Goal: Information Seeking & Learning: Compare options

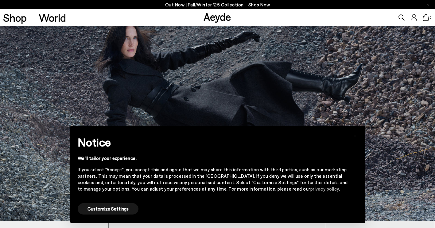
scroll to position [8, 0]
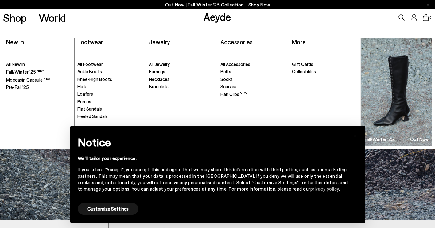
click at [99, 65] on span "All Footwear" at bounding box center [89, 64] width 25 height 6
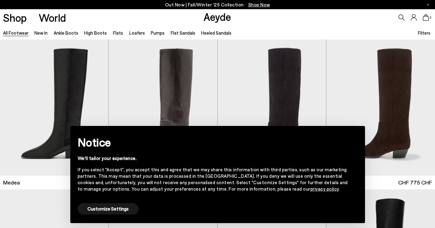
click at [310, 189] on link "privacy policy" at bounding box center [324, 189] width 29 height 6
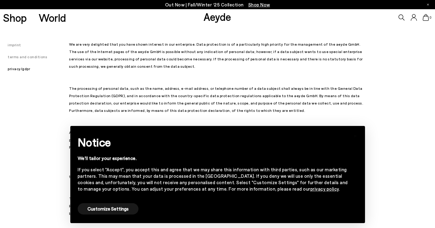
click at [310, 189] on link "privacy policy" at bounding box center [324, 189] width 29 height 6
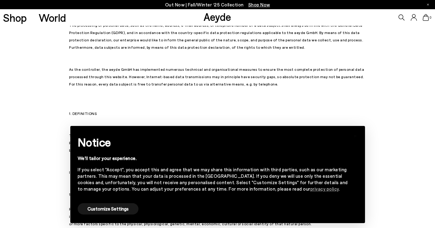
scroll to position [64, 0]
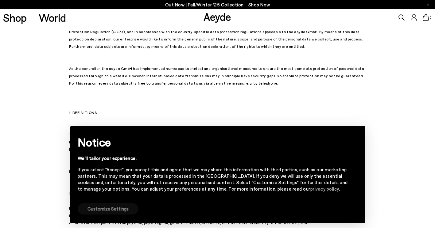
click at [110, 208] on button "Customize Settings" at bounding box center [108, 209] width 61 height 11
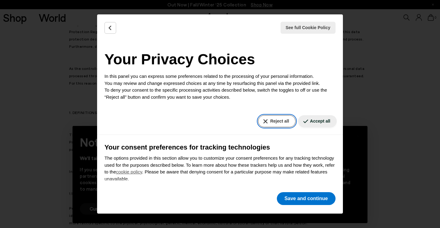
click at [273, 124] on button "Reject all" at bounding box center [276, 121] width 37 height 12
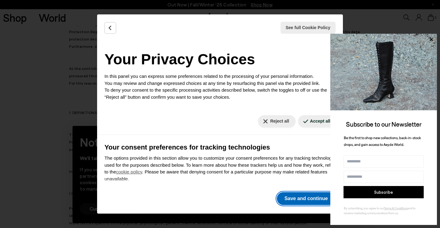
click at [306, 196] on button "Save and continue" at bounding box center [306, 199] width 59 height 13
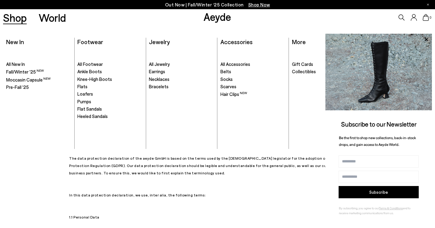
scroll to position [40, 0]
click at [12, 18] on link "Shop" at bounding box center [15, 17] width 24 height 11
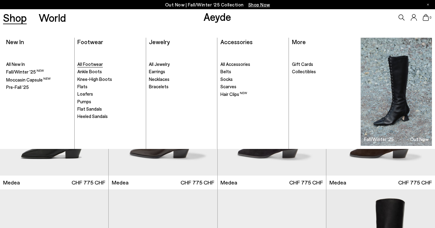
click at [88, 64] on span "All Footwear" at bounding box center [89, 64] width 25 height 6
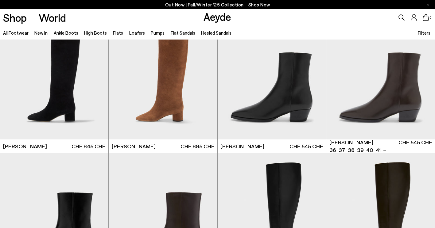
scroll to position [340, 0]
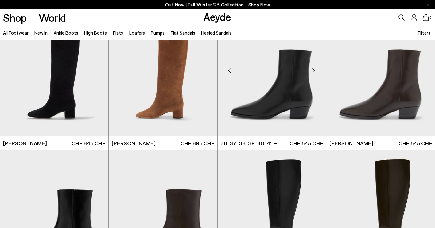
click at [270, 93] on img "1 / 6" at bounding box center [272, 68] width 108 height 136
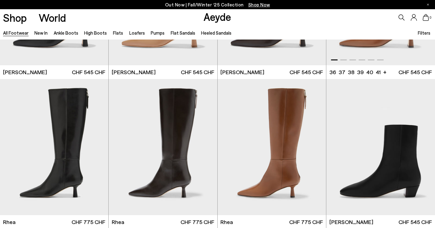
scroll to position [1176, 0]
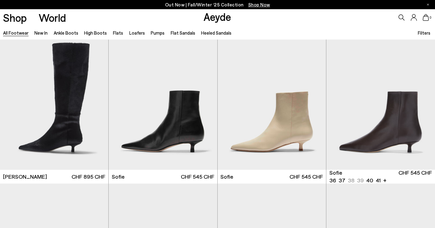
scroll to position [1810, 0]
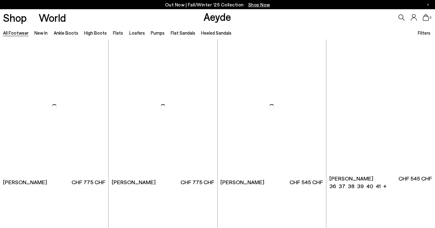
scroll to position [2851, 0]
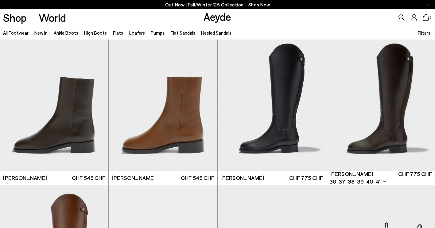
scroll to position [3461, 0]
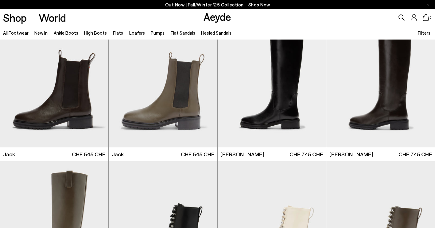
scroll to position [3912, 0]
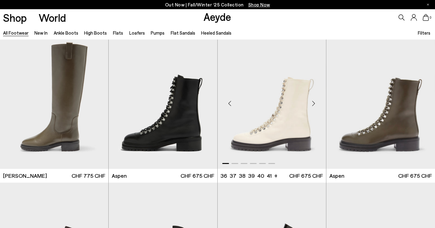
click at [284, 106] on img "1 / 6" at bounding box center [272, 101] width 108 height 136
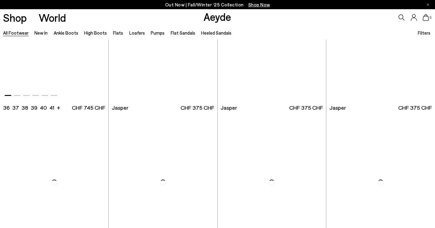
scroll to position [4748, 0]
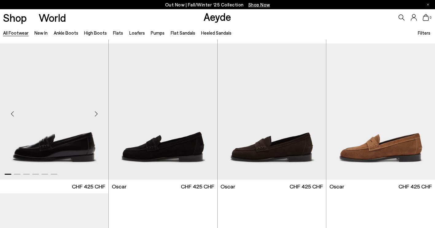
scroll to position [5385, 0]
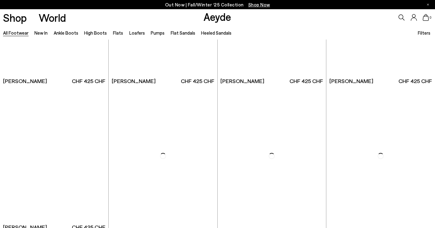
scroll to position [6545, 0]
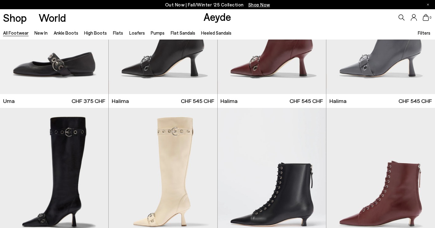
scroll to position [7077, 0]
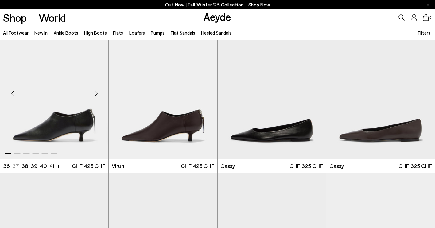
click at [63, 126] on img "1 / 6" at bounding box center [54, 91] width 108 height 136
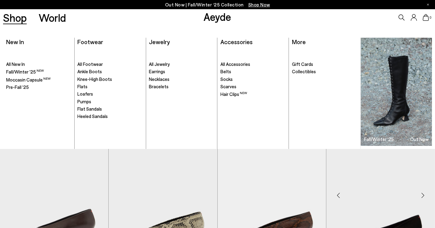
scroll to position [7323, 0]
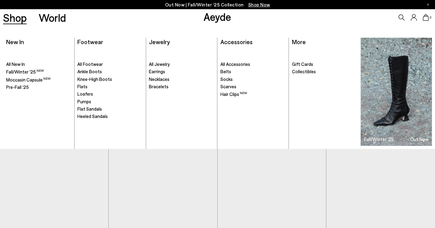
scroll to position [8383, 0]
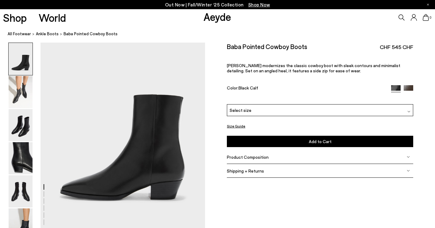
scroll to position [30, 0]
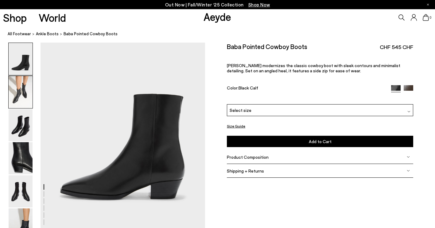
click at [19, 92] on img at bounding box center [21, 92] width 24 height 32
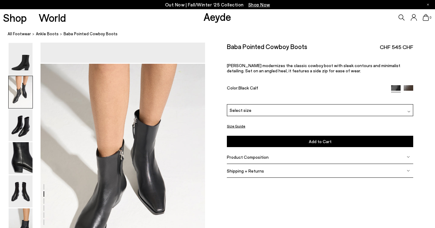
scroll to position [221, 0]
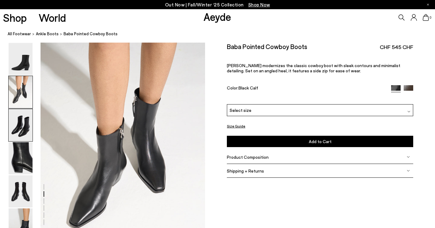
click at [27, 115] on img at bounding box center [21, 125] width 24 height 32
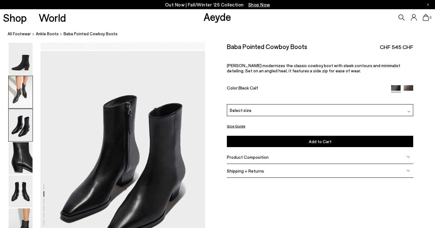
scroll to position [442, 0]
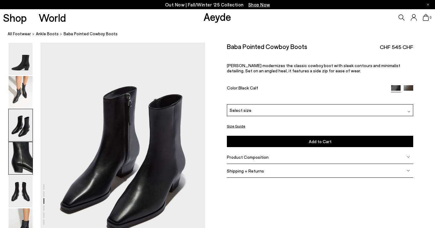
click at [24, 168] on img at bounding box center [21, 158] width 24 height 32
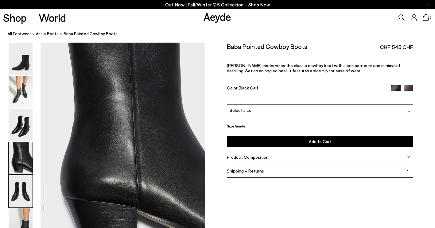
click at [23, 185] on img at bounding box center [21, 192] width 24 height 32
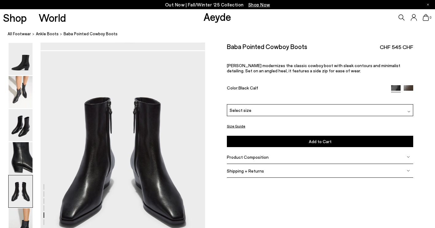
scroll to position [883, 0]
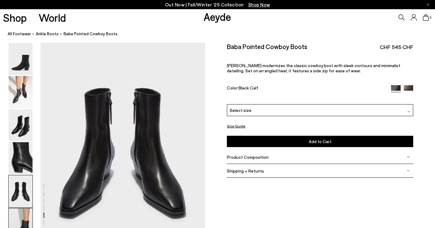
click at [20, 220] on img at bounding box center [21, 225] width 24 height 32
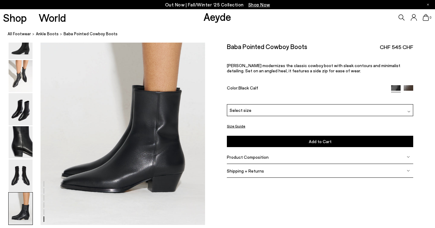
scroll to position [1145, 0]
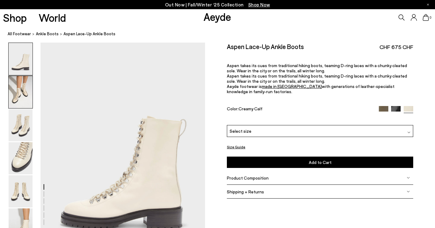
click at [20, 96] on img at bounding box center [21, 92] width 24 height 32
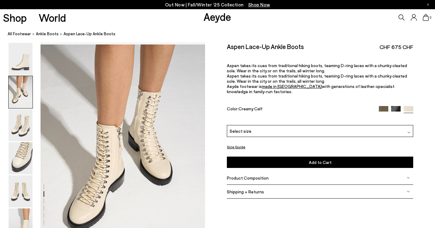
scroll to position [221, 0]
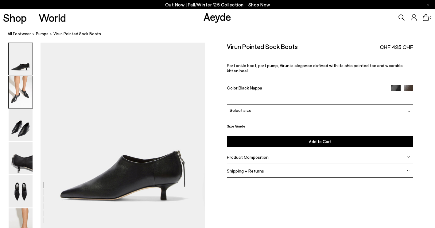
click at [22, 92] on img at bounding box center [21, 92] width 24 height 32
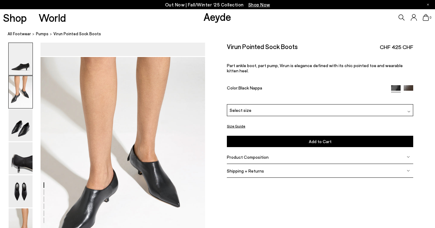
scroll to position [187, 0]
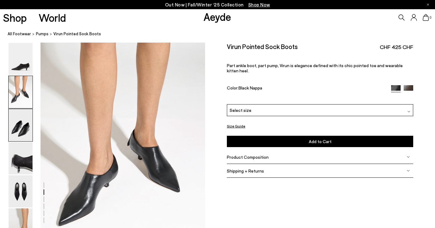
click at [26, 123] on img at bounding box center [21, 125] width 24 height 32
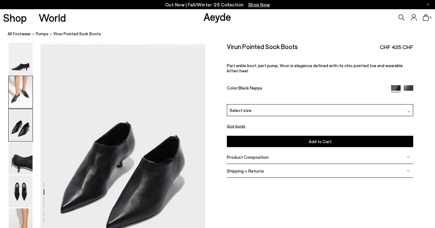
scroll to position [408, 0]
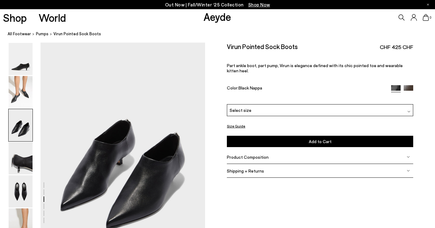
click at [409, 85] on img at bounding box center [409, 90] width 10 height 10
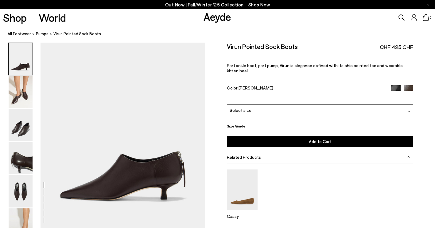
click at [395, 85] on img at bounding box center [396, 90] width 10 height 10
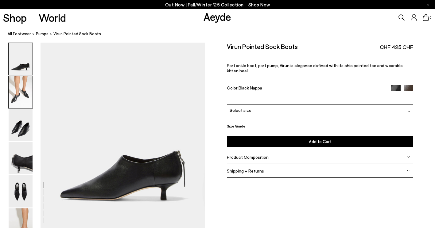
click at [13, 85] on img at bounding box center [21, 92] width 24 height 32
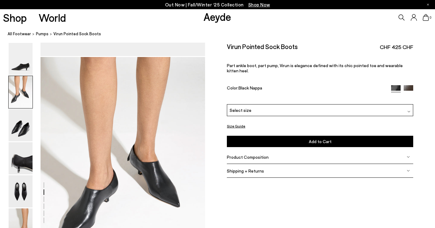
scroll to position [187, 0]
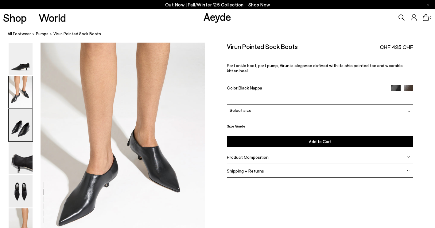
click at [17, 112] on img at bounding box center [21, 125] width 24 height 32
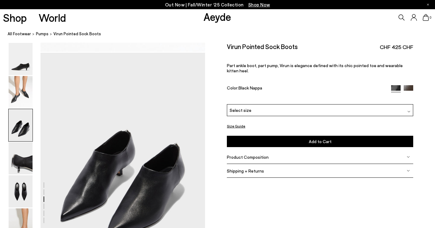
scroll to position [408, 0]
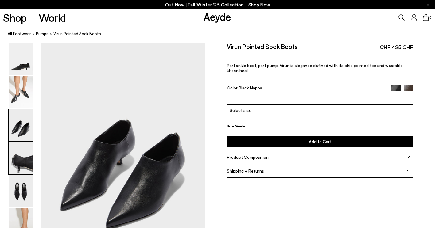
click at [24, 161] on img at bounding box center [21, 158] width 24 height 32
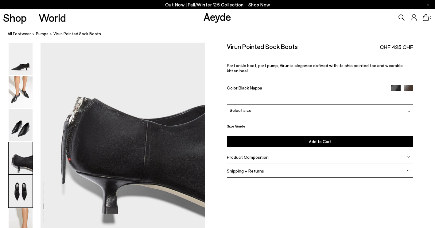
scroll to position [659, 0]
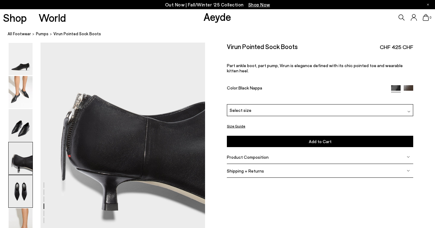
click at [25, 187] on img at bounding box center [21, 192] width 24 height 32
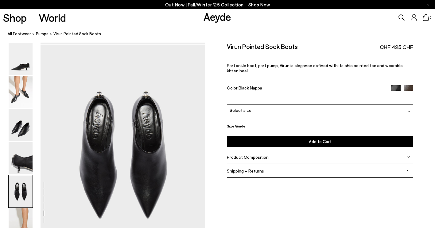
scroll to position [849, 0]
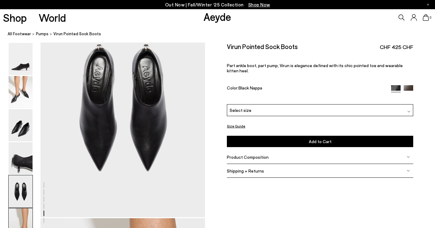
click at [24, 219] on img at bounding box center [21, 225] width 24 height 32
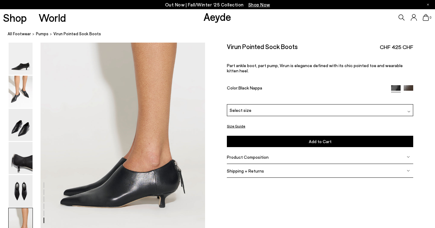
scroll to position [1112, 0]
